Goal: Information Seeking & Learning: Understand process/instructions

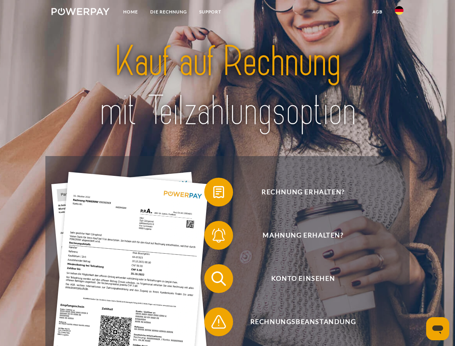
click at [80, 13] on img at bounding box center [81, 11] width 58 height 7
click at [399, 13] on img at bounding box center [399, 10] width 9 height 9
click at [377, 12] on link "agb" at bounding box center [378, 11] width 22 height 13
click at [213, 194] on span at bounding box center [208, 192] width 36 height 36
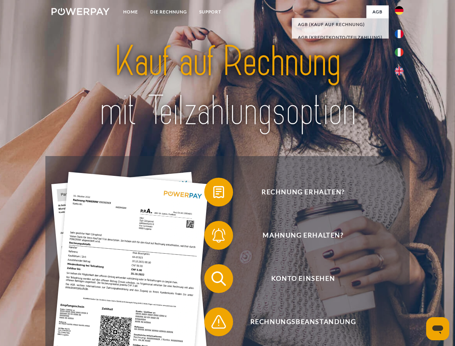
click at [213, 237] on span at bounding box center [208, 235] width 36 height 36
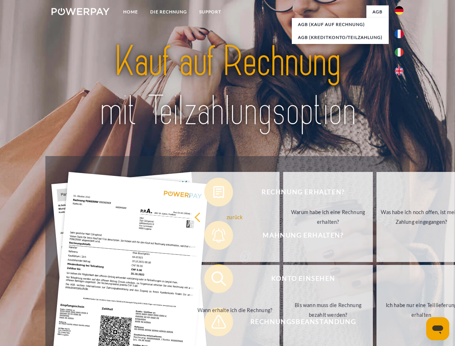
click at [283, 280] on link "Bis wann muss die Rechnung bezahlt werden?" at bounding box center [328, 310] width 90 height 90
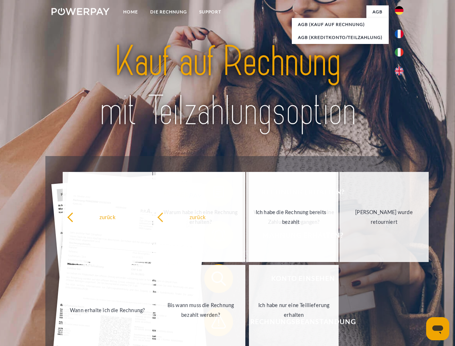
click at [213, 323] on span at bounding box center [208, 322] width 36 height 36
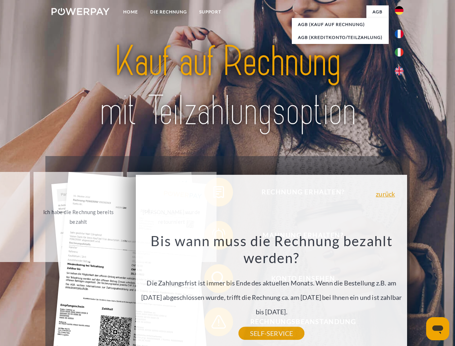
click at [438, 329] on icon "Messaging-Fenster öffnen" at bounding box center [438, 330] width 11 height 9
